Goal: Task Accomplishment & Management: Use online tool/utility

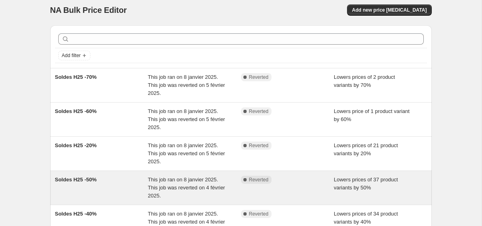
scroll to position [6, 0]
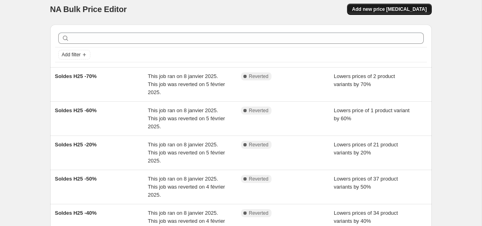
click at [373, 12] on span "Add new price change job" at bounding box center [389, 9] width 75 height 6
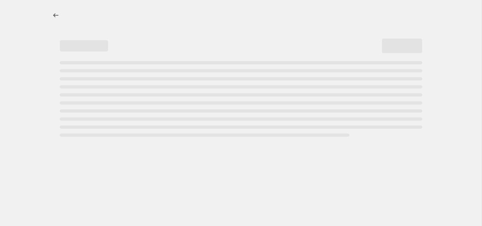
select select "percentage"
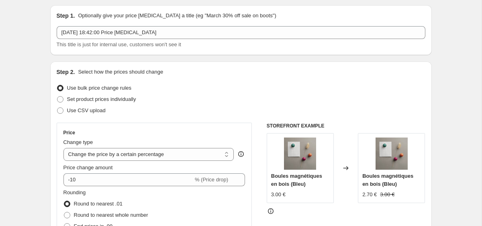
scroll to position [24, 0]
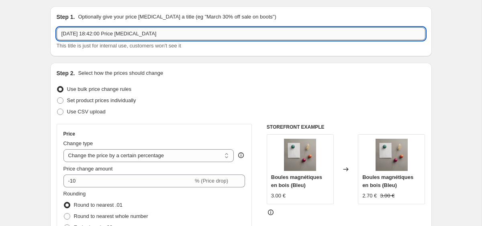
click at [173, 37] on input "3 oct. 2025, 18:42:00 Price change job" at bounding box center [241, 33] width 369 height 13
type input "Braderie 30%"
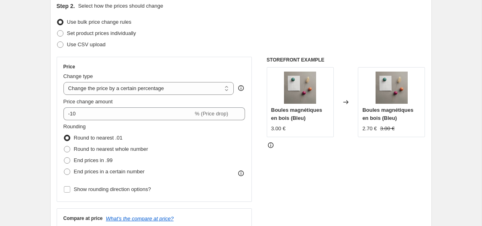
scroll to position [92, 0]
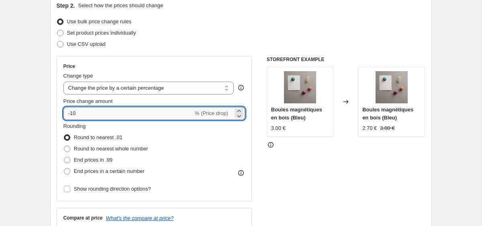
click at [75, 115] on input "-10" at bounding box center [128, 113] width 130 height 13
type input "-1"
type input "-20"
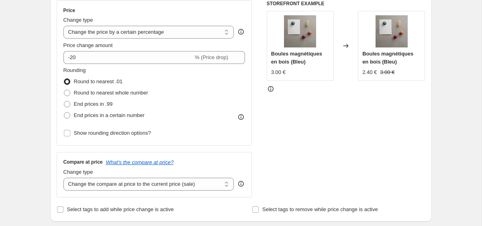
scroll to position [215, 0]
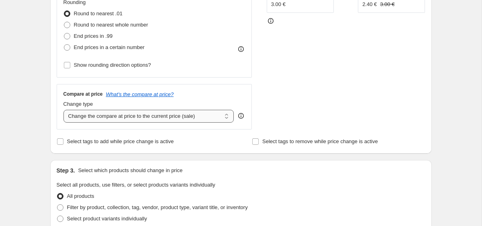
click at [84, 120] on select "Change the compare at price to the current price (sale) Change the compare at p…" at bounding box center [148, 116] width 171 height 13
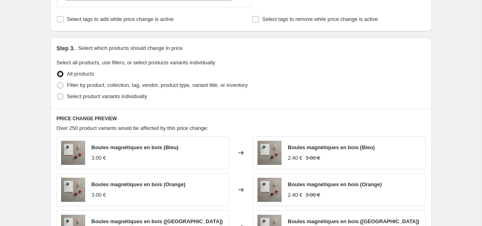
scroll to position [339, 0]
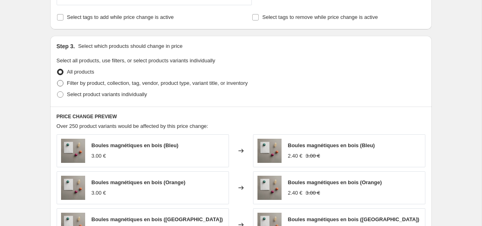
click at [61, 82] on span at bounding box center [60, 83] width 6 height 6
click at [57, 80] on input "Filter by product, collection, tag, vendor, product type, variant title, or inv…" at bounding box center [57, 80] width 0 height 0
radio input "true"
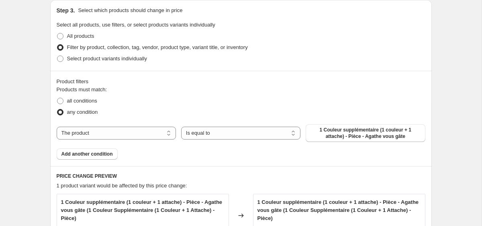
scroll to position [404, 0]
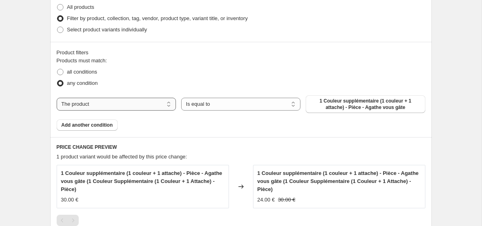
click at [135, 102] on select "The product The product's collection The product's tag The product's vendor The…" at bounding box center [116, 104] width 119 height 13
select select "tag"
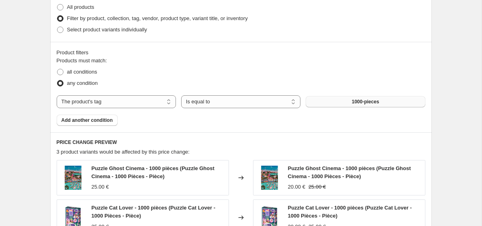
click at [326, 104] on button "1000-pieces" at bounding box center [365, 101] width 119 height 11
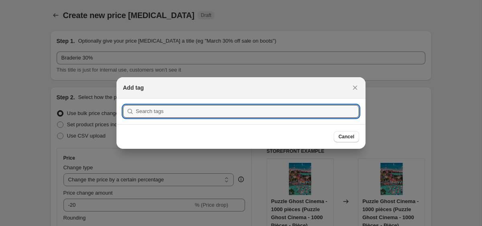
scroll to position [0, 0]
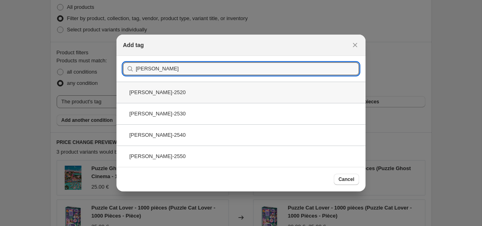
type input "brad"
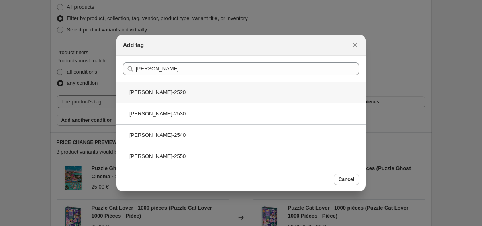
click at [263, 92] on div "brad-2520" at bounding box center [240, 92] width 249 height 21
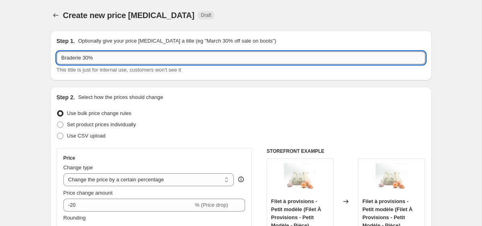
click at [86, 59] on input "Braderie 30%" at bounding box center [241, 57] width 369 height 13
type input "Braderie 20%"
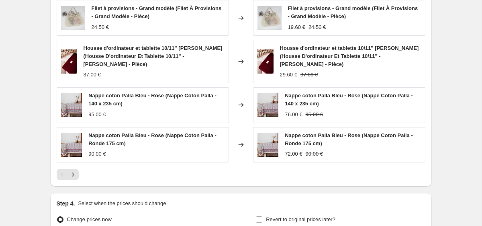
scroll to position [688, 0]
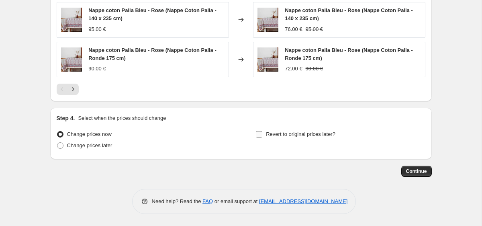
click at [306, 136] on span "Revert to original prices later?" at bounding box center [300, 134] width 69 height 6
click at [262, 136] on input "Revert to original prices later?" at bounding box center [259, 134] width 6 height 6
checkbox input "true"
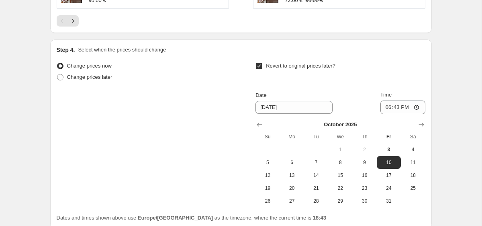
scroll to position [757, 0]
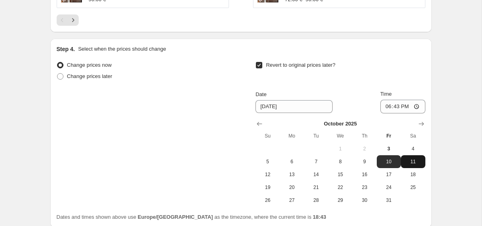
click at [417, 158] on button "11" at bounding box center [413, 161] width 24 height 13
type input "10/11/2025"
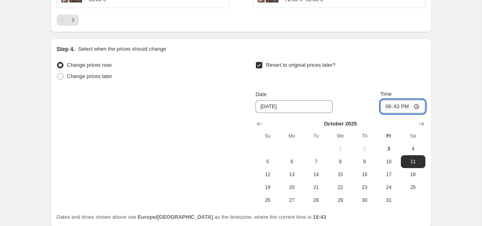
click at [402, 106] on input "18:43" at bounding box center [402, 107] width 45 height 14
click at [394, 107] on input "18:43" at bounding box center [402, 107] width 45 height 14
click at [417, 107] on input "18:43" at bounding box center [402, 107] width 45 height 14
type input "23:59"
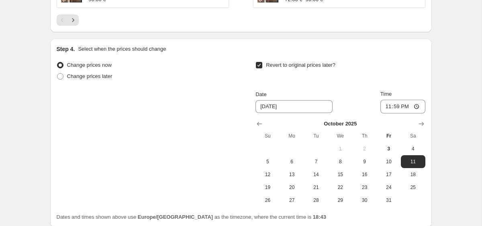
scroll to position [774, 0]
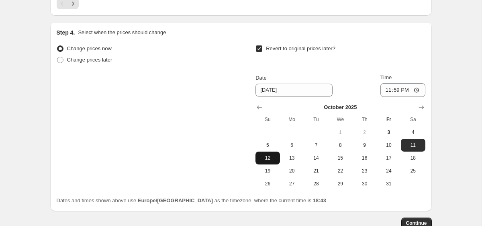
click at [260, 157] on span "12" at bounding box center [268, 158] width 18 height 6
type input "10/12/2025"
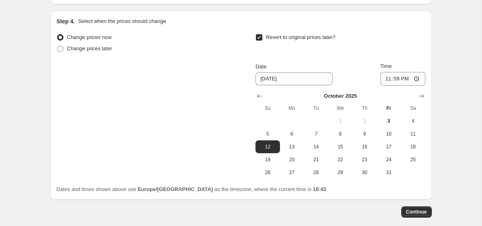
scroll to position [790, 0]
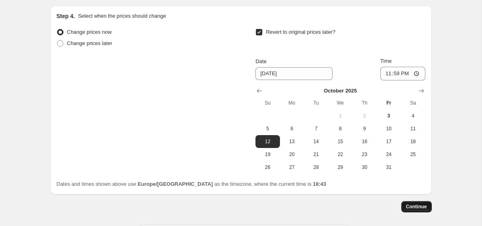
click at [425, 208] on span "Continue" at bounding box center [416, 206] width 21 height 6
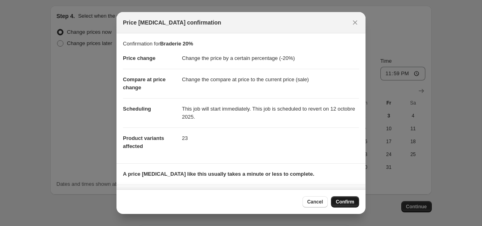
click at [344, 202] on span "Confirm" at bounding box center [345, 201] width 18 height 6
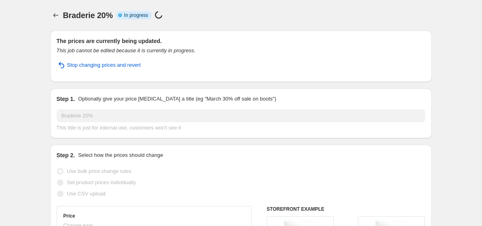
select select "percentage"
select select "tag"
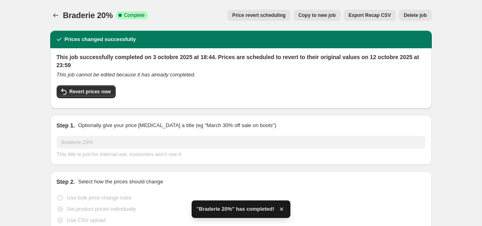
click at [321, 14] on span "Copy to new job" at bounding box center [316, 15] width 37 height 6
select select "percentage"
select select "tag"
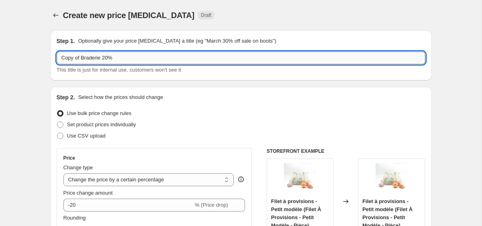
click at [108, 58] on input "Copy of Braderie 20%" at bounding box center [241, 57] width 369 height 13
drag, startPoint x: 82, startPoint y: 57, endPoint x: 2, endPoint y: 57, distance: 79.5
type input "Braderie 30%"
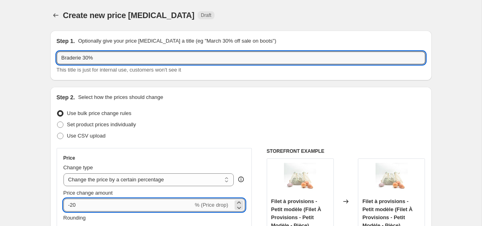
click at [75, 208] on input "-20" at bounding box center [128, 204] width 130 height 13
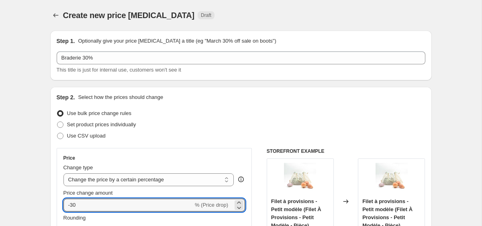
type input "-30"
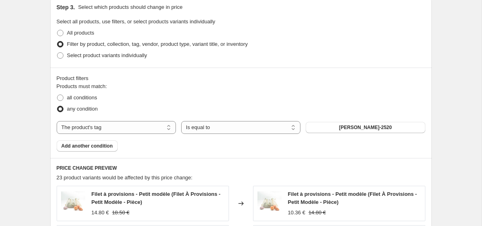
scroll to position [394, 0]
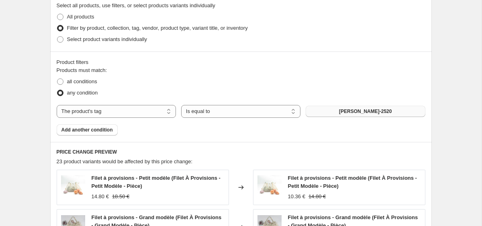
click at [333, 114] on button "brad-2520" at bounding box center [365, 111] width 119 height 11
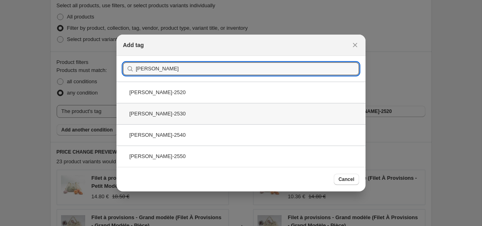
type input "brad"
click at [180, 114] on div "brad-2530" at bounding box center [240, 113] width 249 height 21
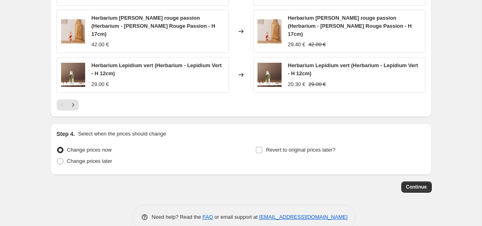
scroll to position [677, 0]
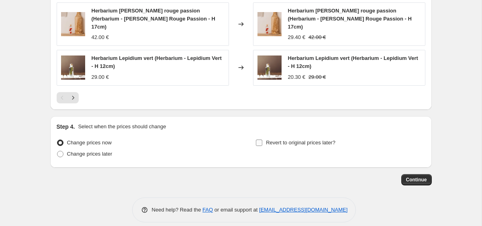
click at [308, 139] on span "Revert to original prices later?" at bounding box center [300, 142] width 69 height 6
click at [262, 139] on input "Revert to original prices later?" at bounding box center [259, 142] width 6 height 6
checkbox input "true"
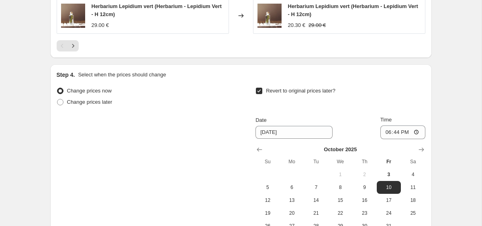
scroll to position [753, 0]
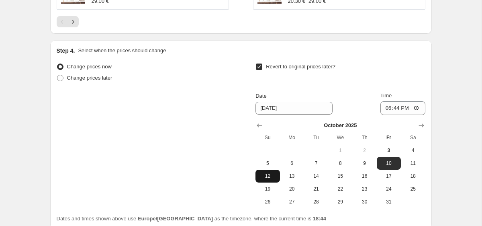
click at [264, 172] on button "12" at bounding box center [267, 175] width 24 height 13
type input "10/12/2025"
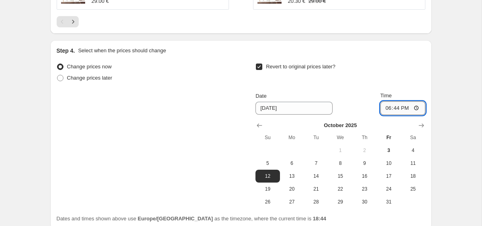
click at [407, 101] on input "18:44" at bounding box center [402, 108] width 45 height 14
click at [415, 102] on input "18:44" at bounding box center [402, 108] width 45 height 14
type input "23:59"
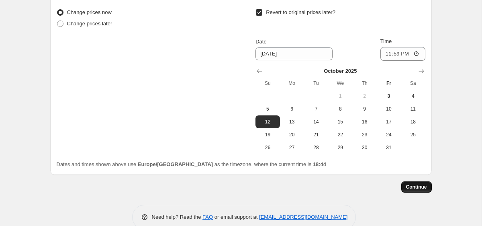
click at [408, 184] on span "Continue" at bounding box center [416, 187] width 21 height 6
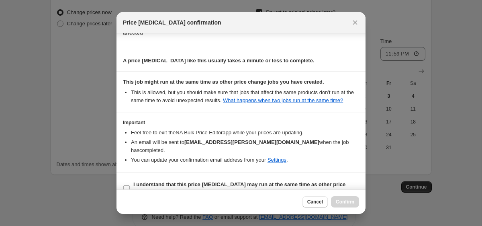
scroll to position [129, 0]
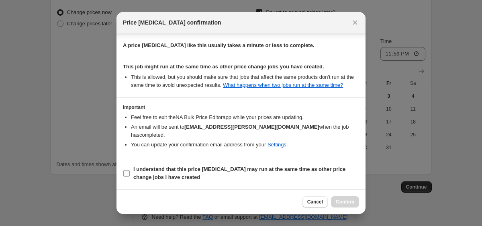
click at [266, 172] on span "I understand that this price change job may run at the same time as other price…" at bounding box center [246, 173] width 226 height 16
click at [130, 172] on input "I understand that this price change job may run at the same time as other price…" at bounding box center [126, 173] width 6 height 6
checkbox input "true"
click at [336, 204] on span "Confirm" at bounding box center [345, 201] width 18 height 6
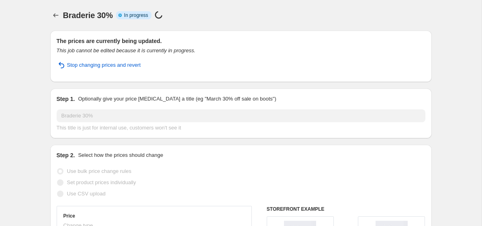
select select "percentage"
select select "tag"
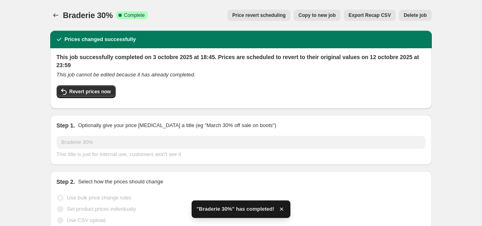
click at [323, 16] on span "Copy to new job" at bounding box center [316, 15] width 37 height 6
select select "percentage"
select select "tag"
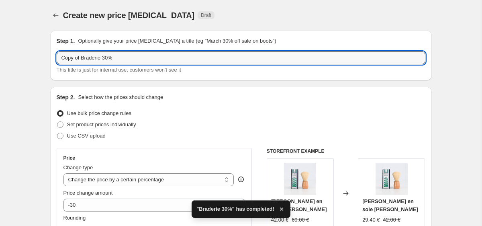
drag, startPoint x: 81, startPoint y: 59, endPoint x: 29, endPoint y: 59, distance: 51.8
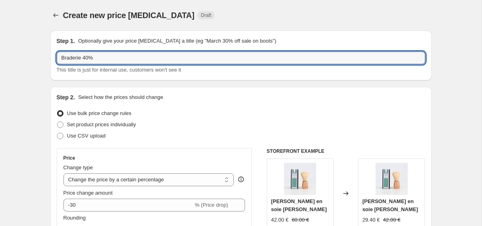
type input "Braderie 40%"
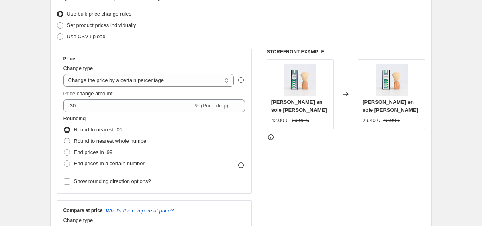
scroll to position [100, 0]
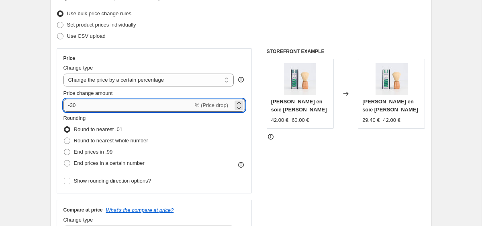
click at [73, 105] on input "-30" at bounding box center [128, 105] width 130 height 13
type input "-40"
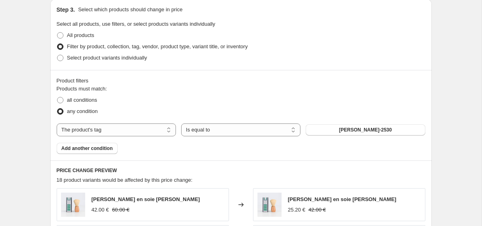
scroll to position [377, 0]
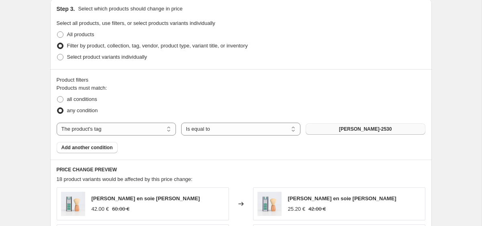
click at [384, 131] on button "brad-2530" at bounding box center [365, 128] width 119 height 11
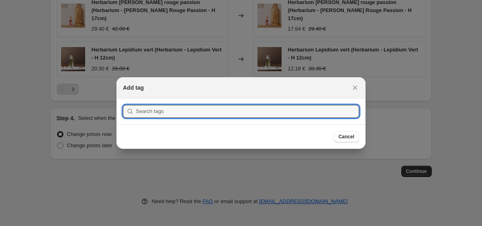
scroll to position [0, 0]
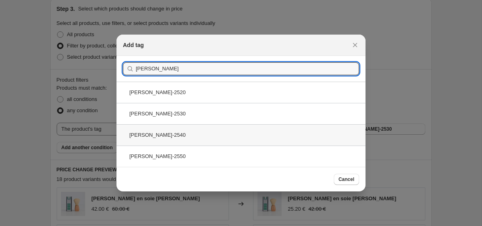
type input "brad"
click at [176, 134] on div "brad-2540" at bounding box center [240, 134] width 249 height 21
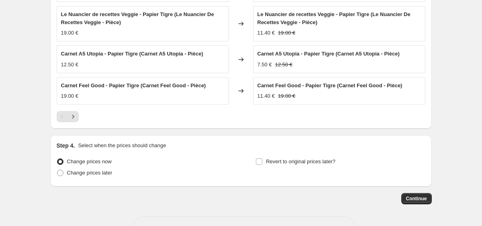
scroll to position [659, 0]
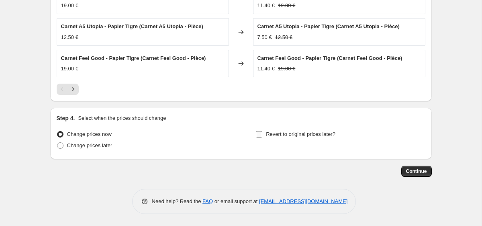
click at [296, 132] on span "Revert to original prices later?" at bounding box center [300, 134] width 69 height 6
click at [262, 132] on input "Revert to original prices later?" at bounding box center [259, 134] width 6 height 6
checkbox input "true"
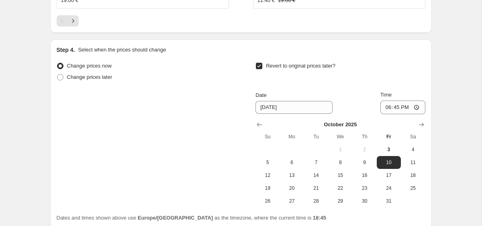
scroll to position [728, 0]
click at [269, 176] on span "12" at bounding box center [268, 174] width 18 height 6
type input "10/12/2025"
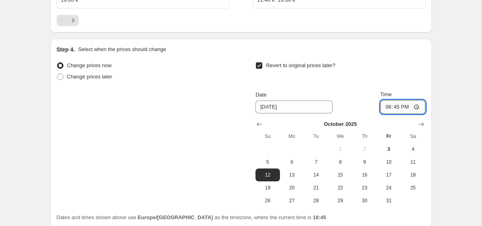
click at [407, 106] on input "18:45" at bounding box center [402, 107] width 45 height 14
click at [395, 106] on input "18:45" at bounding box center [402, 107] width 45 height 14
click at [419, 106] on input "18:45" at bounding box center [402, 107] width 45 height 14
type input "23:59"
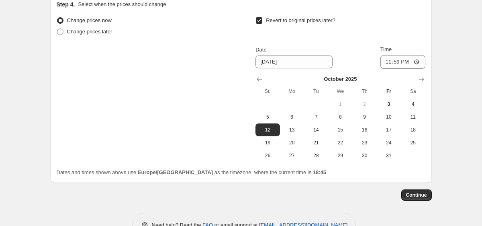
scroll to position [796, 0]
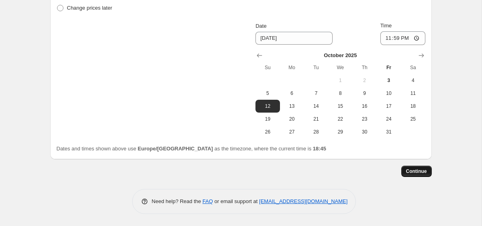
click at [406, 171] on span "Continue" at bounding box center [416, 171] width 21 height 6
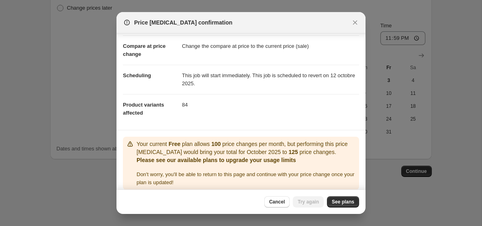
scroll to position [40, 0]
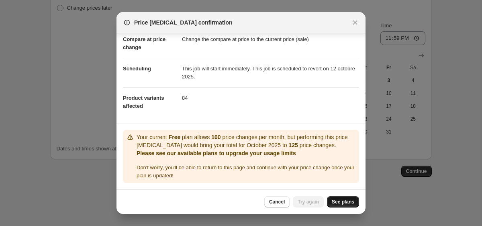
click at [339, 203] on span "See plans" at bounding box center [343, 201] width 22 height 6
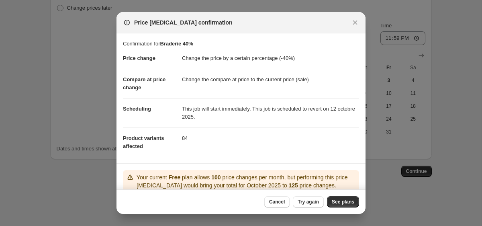
drag, startPoint x: 190, startPoint y: 44, endPoint x: 235, endPoint y: 44, distance: 45.4
click at [216, 44] on p "Confirmation for Braderie 40%" at bounding box center [241, 44] width 236 height 8
drag, startPoint x: 179, startPoint y: 137, endPoint x: 221, endPoint y: 137, distance: 42.2
click at [218, 137] on dl "Price change Change the price by a certain percentage (-40%) Compare at price c…" at bounding box center [241, 102] width 236 height 109
click at [221, 137] on dd "84" at bounding box center [270, 137] width 177 height 21
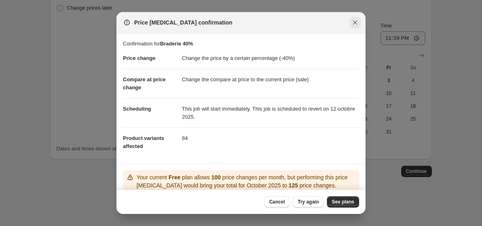
click at [356, 24] on icon "Close" at bounding box center [355, 22] width 4 height 4
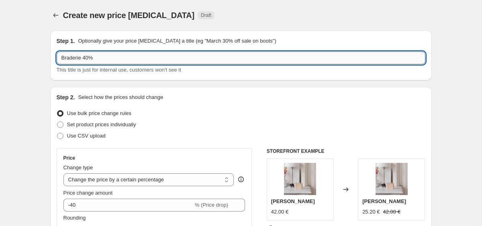
click at [88, 57] on input "Braderie 40%" at bounding box center [241, 57] width 369 height 13
type input "Braderie 50%"
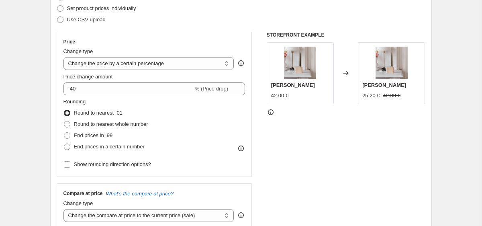
scroll to position [124, 0]
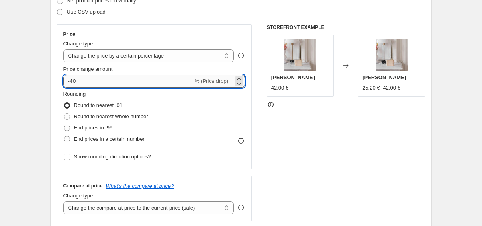
click at [75, 82] on input "-40" at bounding box center [128, 81] width 130 height 13
type input "-50"
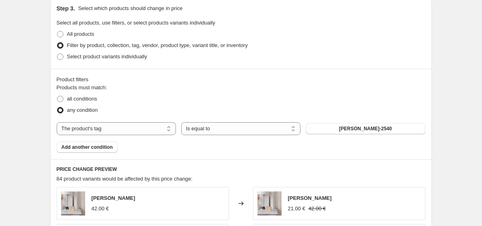
scroll to position [378, 0]
click at [302, 127] on div "The product The product's collection The product's tag The product's vendor The…" at bounding box center [241, 128] width 369 height 13
click at [310, 127] on button "brad-2540" at bounding box center [365, 127] width 119 height 11
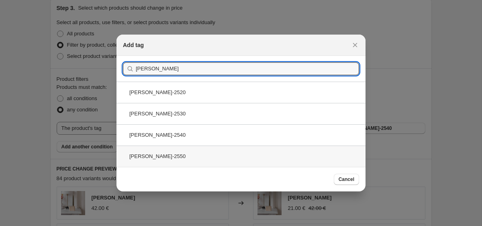
type input "brad"
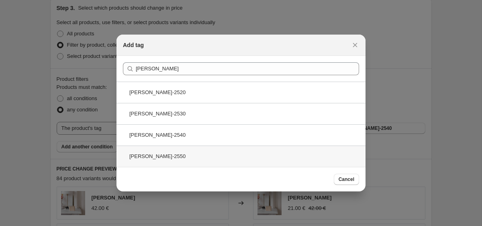
click at [157, 157] on div "brad-2550" at bounding box center [240, 155] width 249 height 21
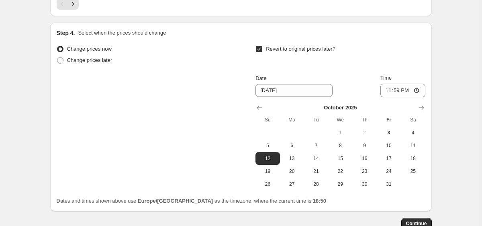
scroll to position [765, 0]
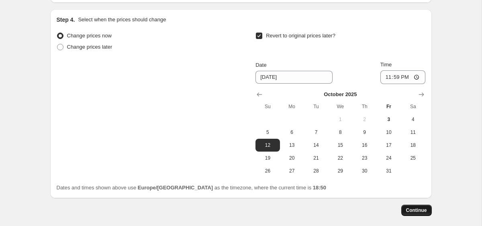
click at [412, 207] on span "Continue" at bounding box center [416, 210] width 21 height 6
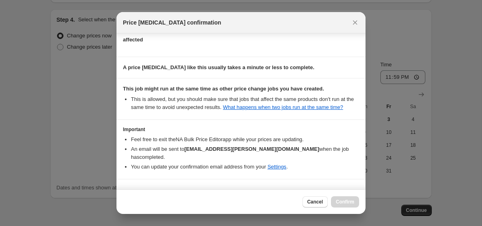
scroll to position [129, 0]
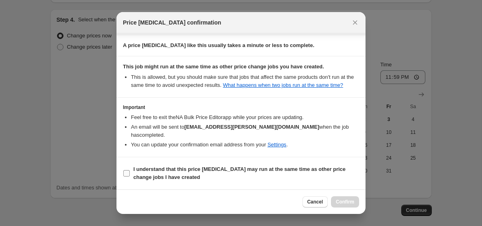
click at [272, 171] on b "I understand that this price change job may run at the same time as other price…" at bounding box center [239, 173] width 212 height 14
click at [130, 171] on input "I understand that this price change job may run at the same time as other price…" at bounding box center [126, 173] width 6 height 6
checkbox input "true"
click at [347, 203] on span "Confirm" at bounding box center [345, 201] width 18 height 6
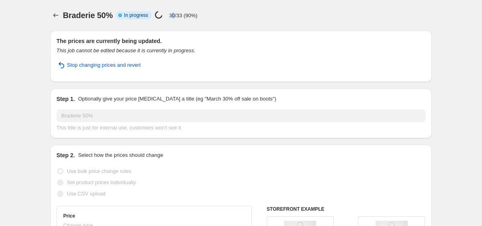
drag, startPoint x: 176, startPoint y: 16, endPoint x: 202, endPoint y: 16, distance: 25.7
click at [198, 16] on p "30/33 (90%)" at bounding box center [183, 15] width 29 height 6
click at [284, 19] on div "Braderie 50% Info Partially complete In progress Price change job in progress..…" at bounding box center [247, 15] width 369 height 11
click at [59, 13] on icon "Price change jobs" at bounding box center [56, 15] width 8 height 8
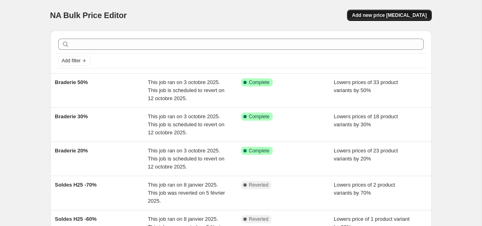
click at [386, 18] on button "Add new price change job" at bounding box center [389, 15] width 84 height 11
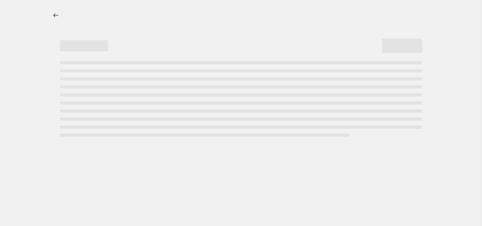
select select "percentage"
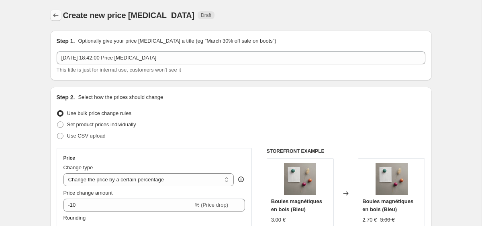
click at [56, 15] on icon "Price change jobs" at bounding box center [55, 15] width 5 height 4
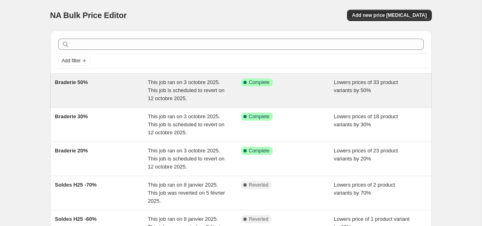
click at [127, 88] on div "Braderie 50%" at bounding box center [101, 90] width 93 height 24
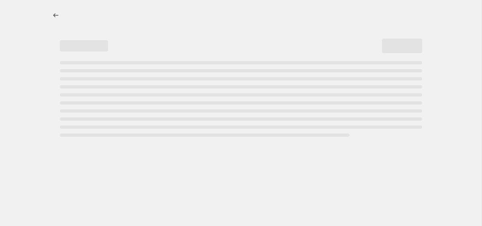
select select "percentage"
select select "tag"
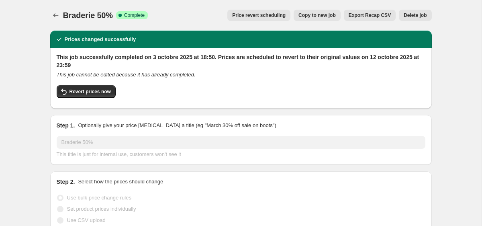
click at [313, 19] on button "Copy to new job" at bounding box center [317, 15] width 47 height 11
select select "percentage"
select select "tag"
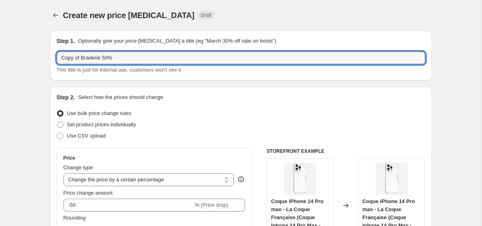
drag, startPoint x: 82, startPoint y: 57, endPoint x: 45, endPoint y: 57, distance: 36.5
click at [88, 58] on input "Braderie 50%" at bounding box center [241, 57] width 369 height 13
type input "Braderie 40%"
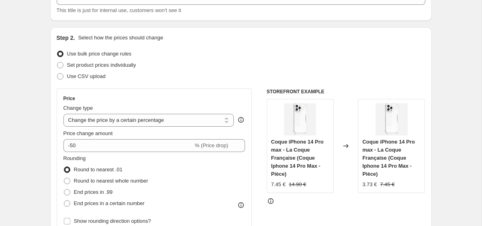
scroll to position [76, 0]
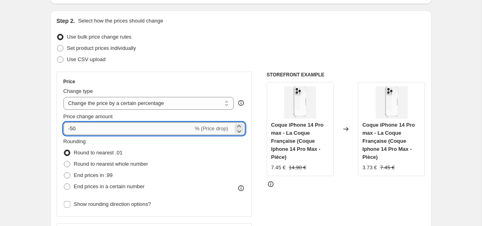
click at [73, 129] on input "-50" at bounding box center [128, 128] width 130 height 13
type input "-40"
click at [54, 144] on div "Step 2. Select how the prices should change Use bulk price change rules Set pro…" at bounding box center [241, 151] width 382 height 282
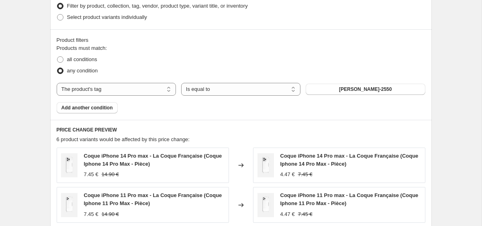
scroll to position [421, 0]
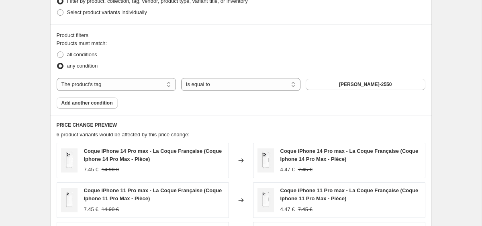
click at [408, 76] on div "Products must match: all conditions any condition The product The product's col…" at bounding box center [241, 73] width 369 height 69
click at [398, 84] on button "brad-2550" at bounding box center [365, 84] width 119 height 11
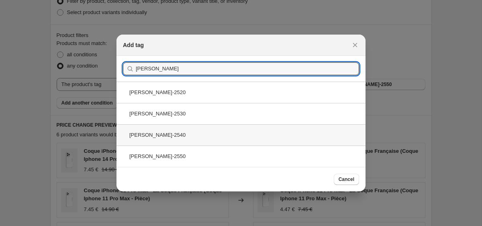
type input "brad"
click at [173, 138] on div "brad-2540" at bounding box center [240, 134] width 249 height 21
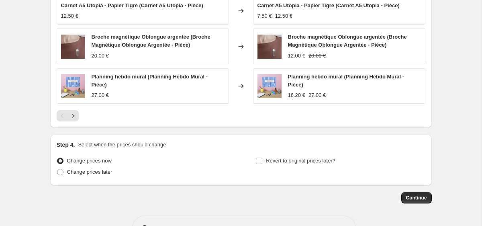
scroll to position [643, 0]
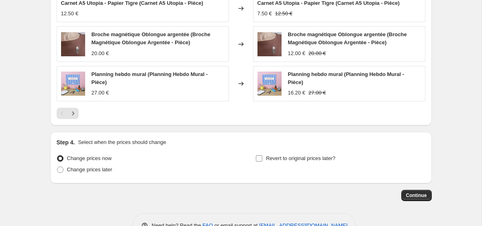
click at [329, 157] on span "Revert to original prices later?" at bounding box center [300, 158] width 69 height 6
click at [262, 157] on input "Revert to original prices later?" at bounding box center [259, 158] width 6 height 6
checkbox input "true"
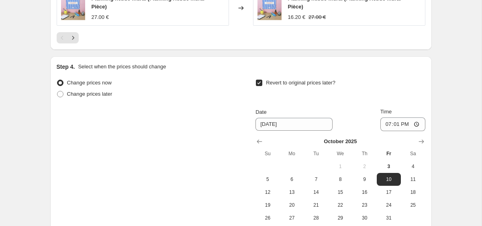
scroll to position [719, 0]
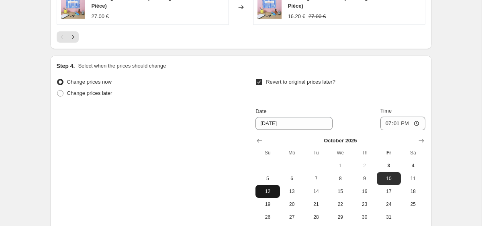
click at [269, 189] on span "12" at bounding box center [268, 191] width 18 height 6
type input "10/12/2025"
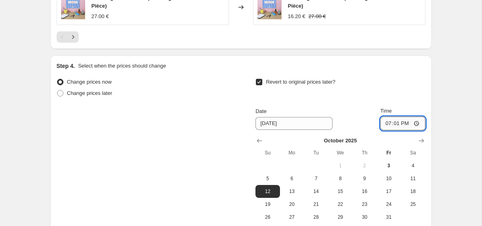
click at [400, 122] on input "19:01" at bounding box center [402, 123] width 45 height 14
click at [416, 123] on input "19:01" at bounding box center [402, 123] width 45 height 14
type input "23:59"
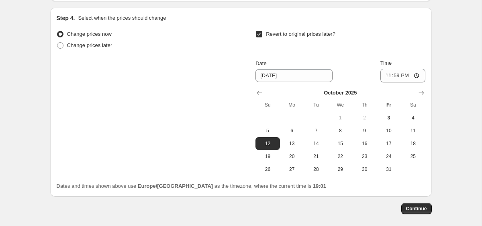
scroll to position [804, 0]
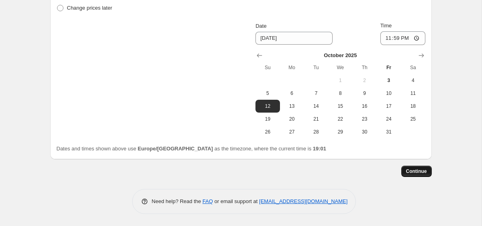
click at [412, 169] on span "Continue" at bounding box center [416, 171] width 21 height 6
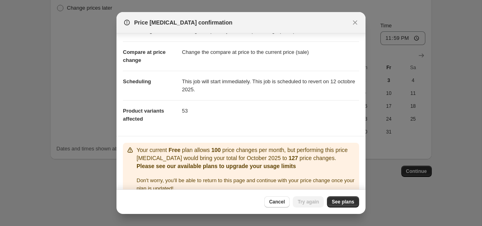
scroll to position [29, 0]
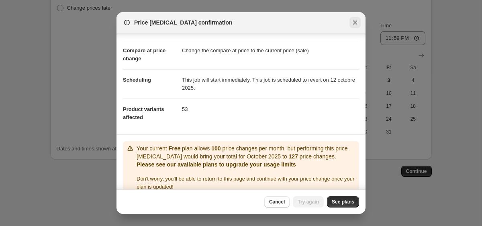
click at [354, 23] on icon "Close" at bounding box center [355, 22] width 4 height 4
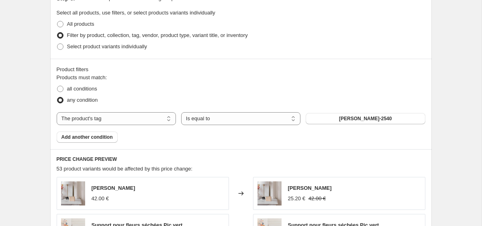
scroll to position [367, 0]
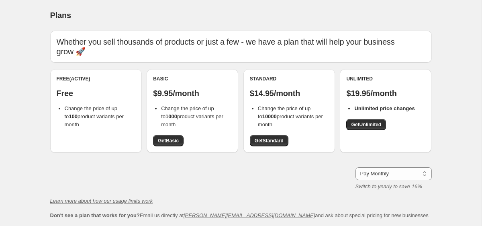
click at [16, 100] on div "Plans. This page is ready Plans Whether you sell thousands of products or just …" at bounding box center [241, 142] width 482 height 284
